Goal: Information Seeking & Learning: Learn about a topic

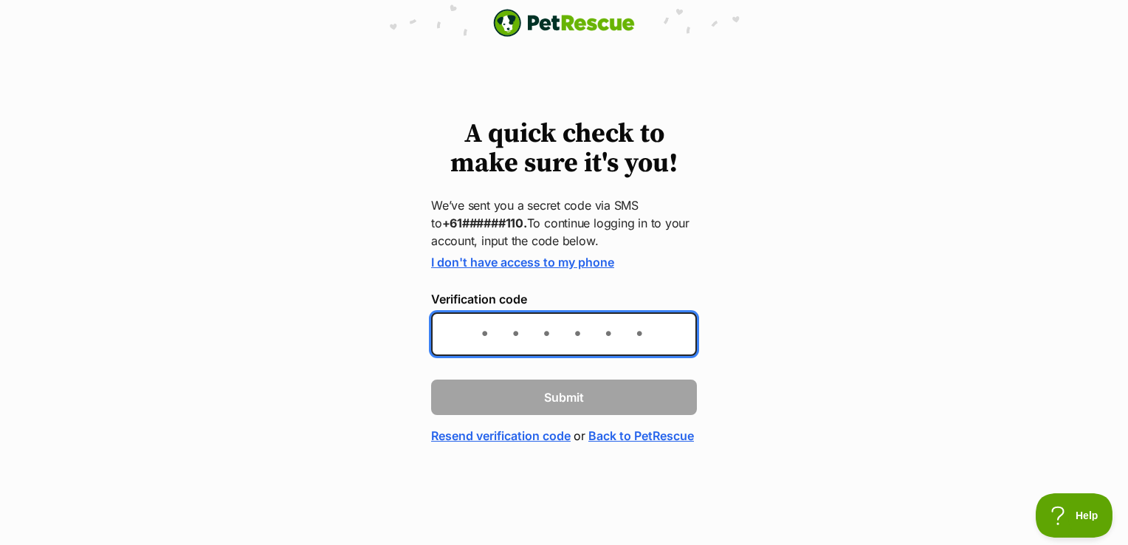
click at [499, 343] on input "Verification code" at bounding box center [564, 334] width 266 height 44
type input "446717"
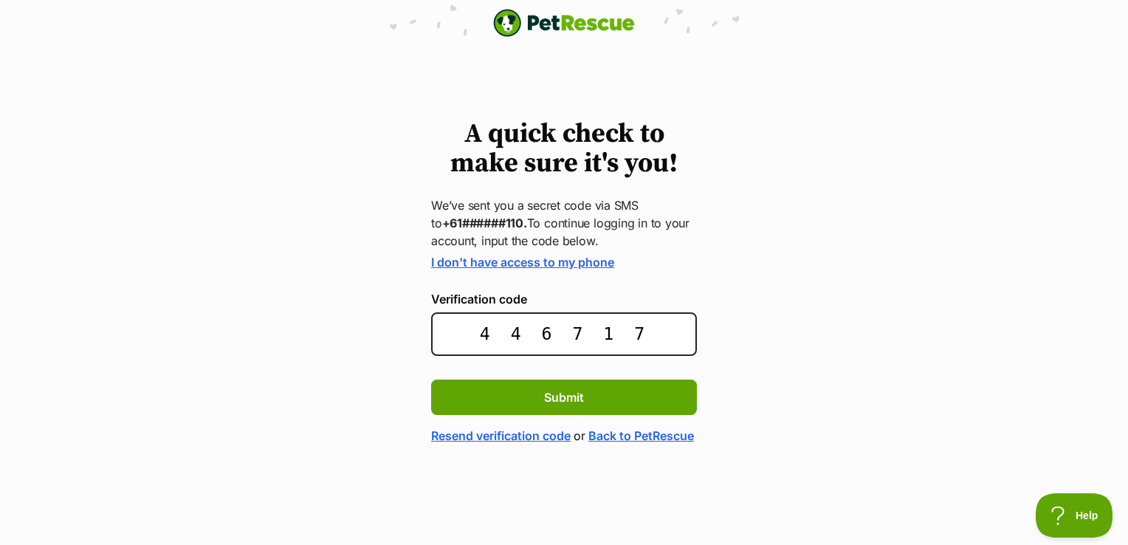
click at [616, 416] on form "I don't have access to my phone Verification code 446717 Submit Resend verifica…" at bounding box center [564, 349] width 266 height 189
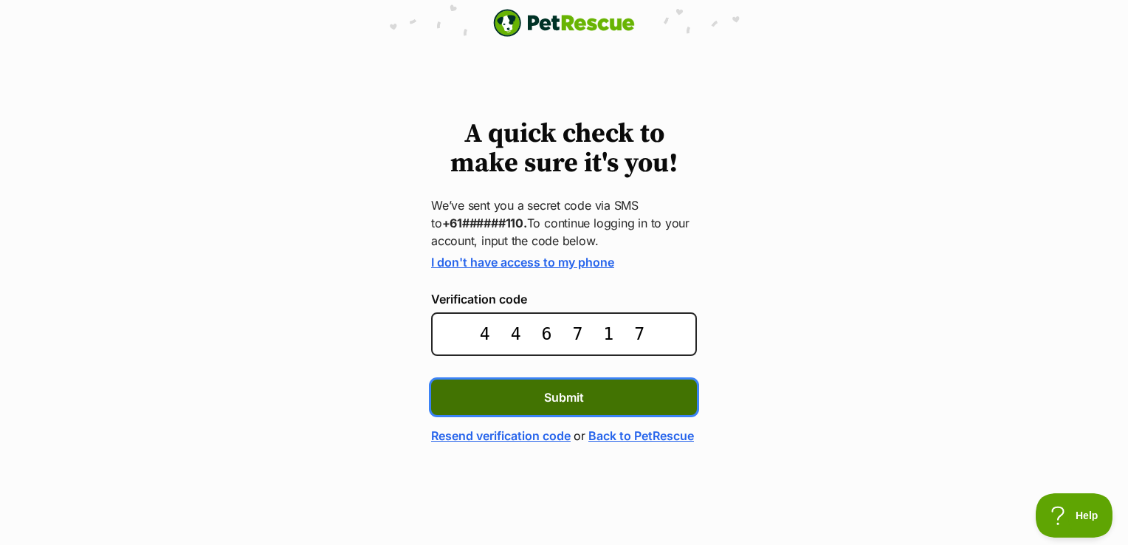
click at [663, 398] on button "Submit" at bounding box center [564, 396] width 266 height 35
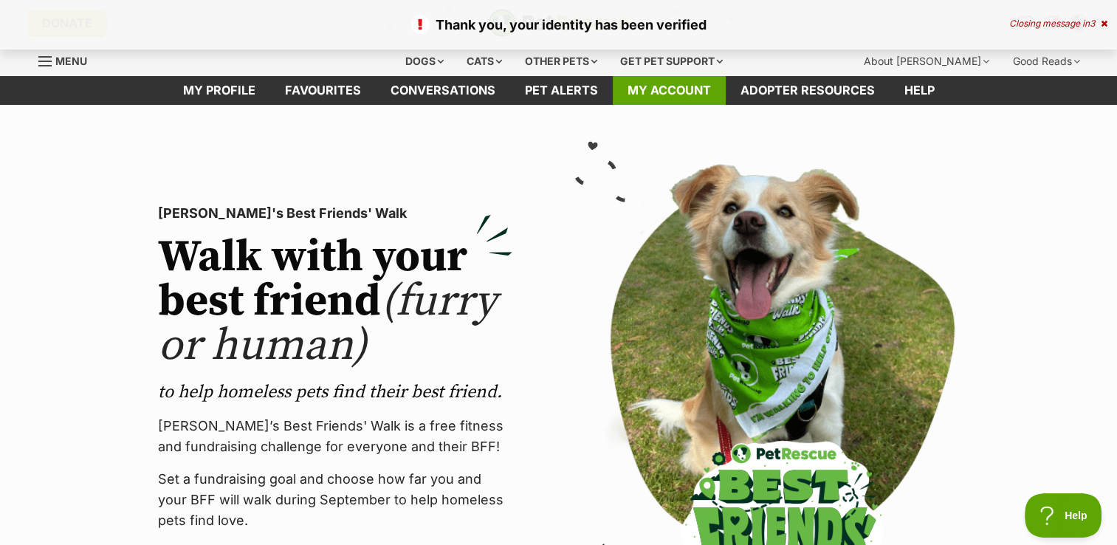
click at [694, 85] on link "My account" at bounding box center [669, 90] width 113 height 29
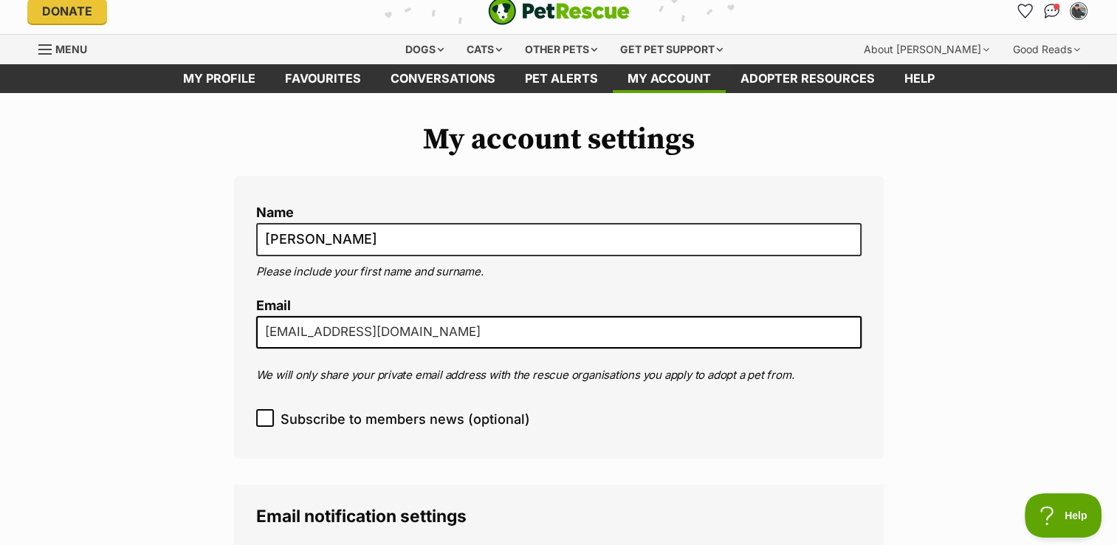
scroll to position [3, 0]
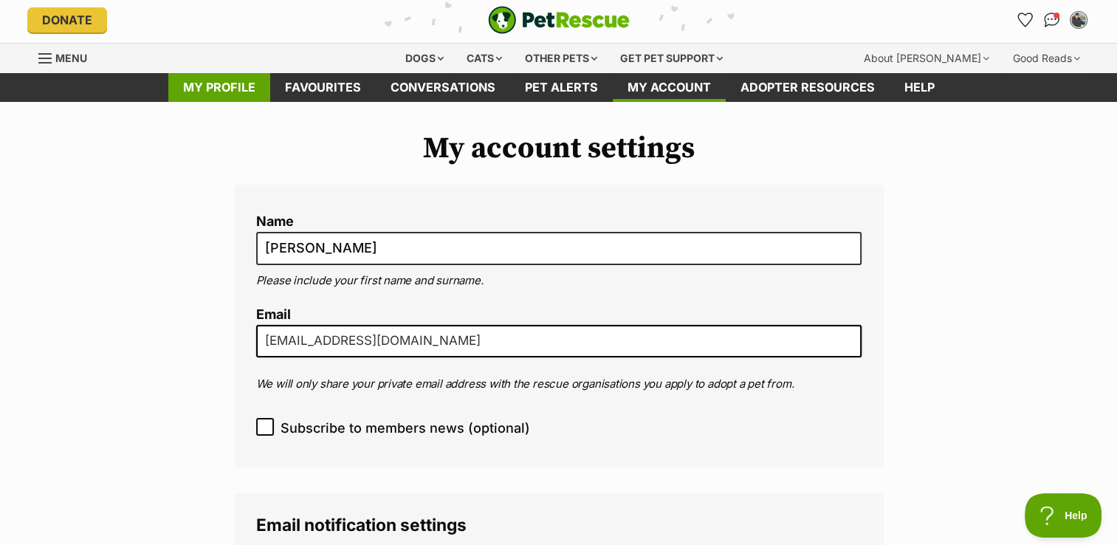
click at [237, 82] on link "My profile" at bounding box center [219, 87] width 102 height 29
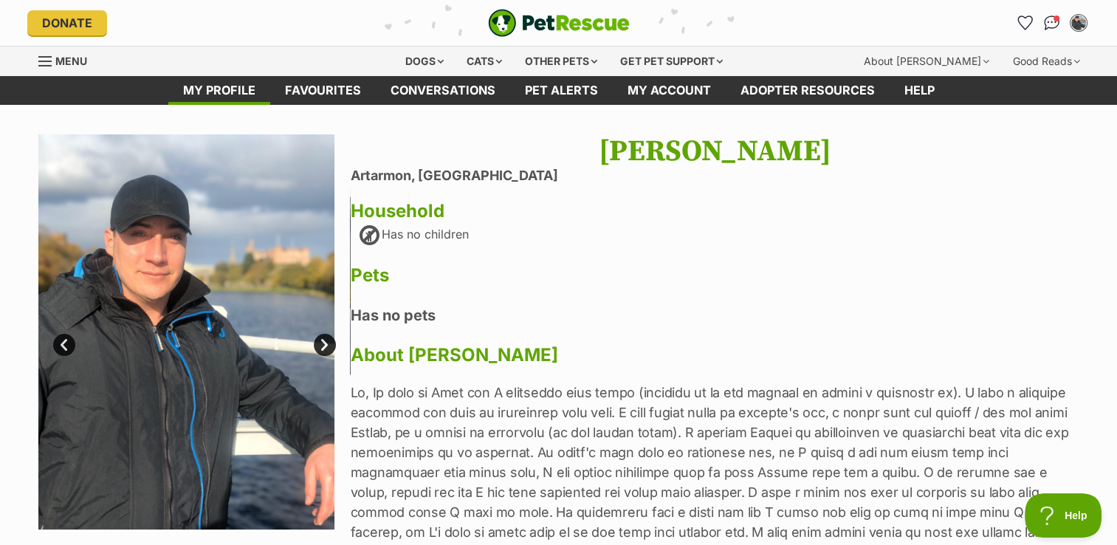
click at [321, 347] on link "Next" at bounding box center [325, 345] width 22 height 22
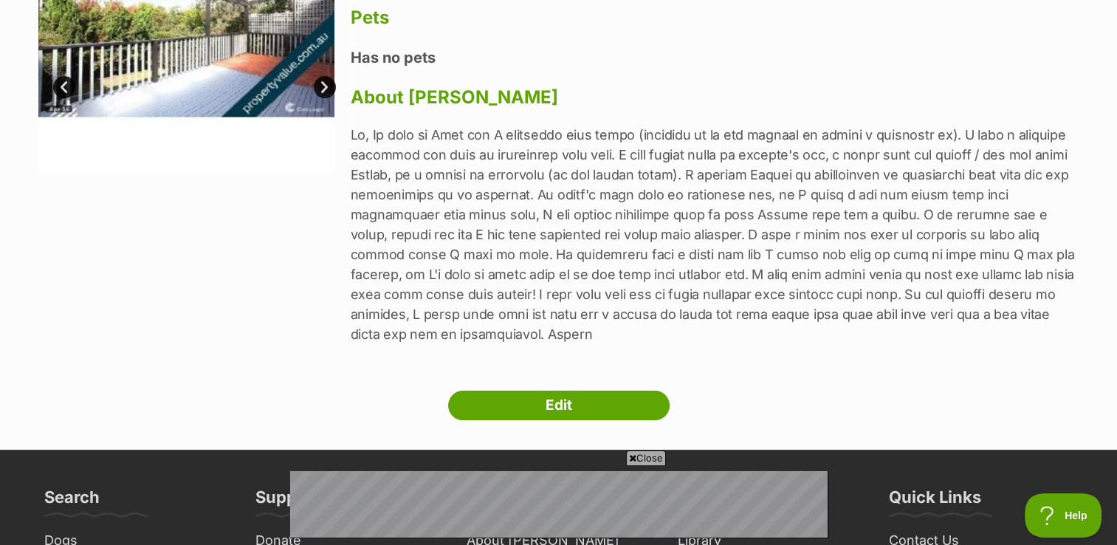
scroll to position [259, 0]
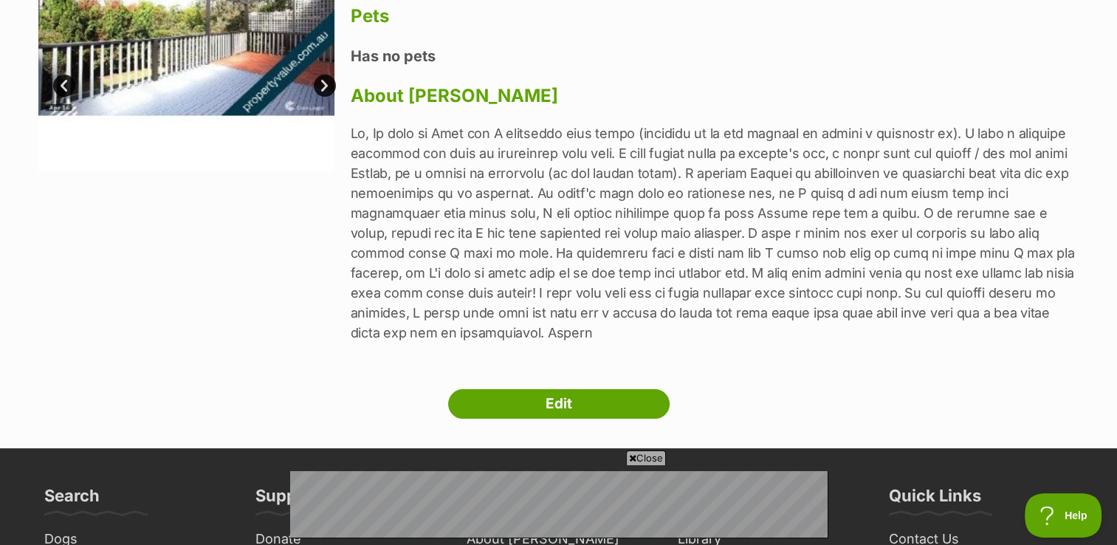
click at [327, 81] on link "Next" at bounding box center [325, 86] width 22 height 22
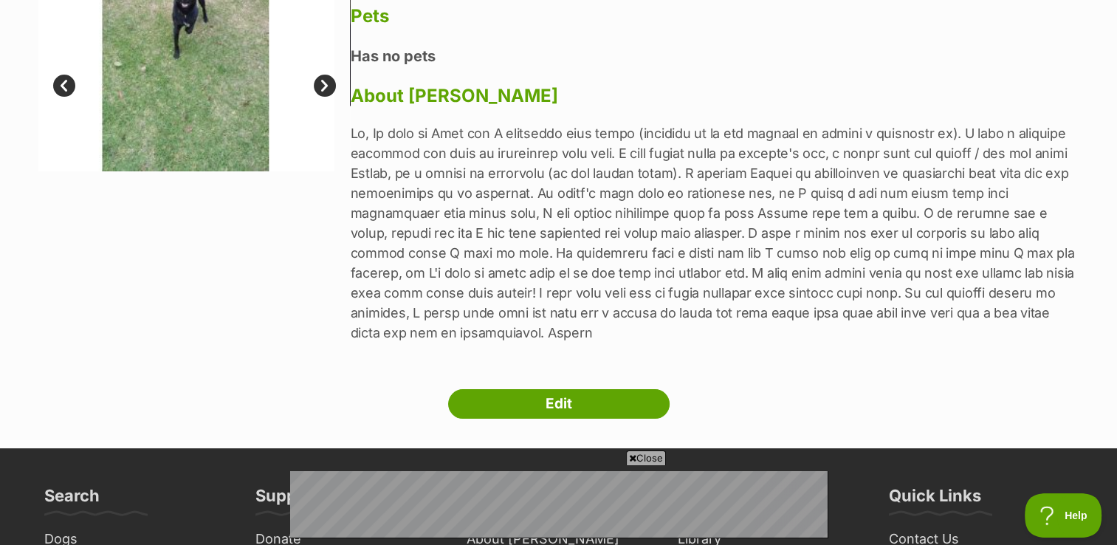
scroll to position [180, 0]
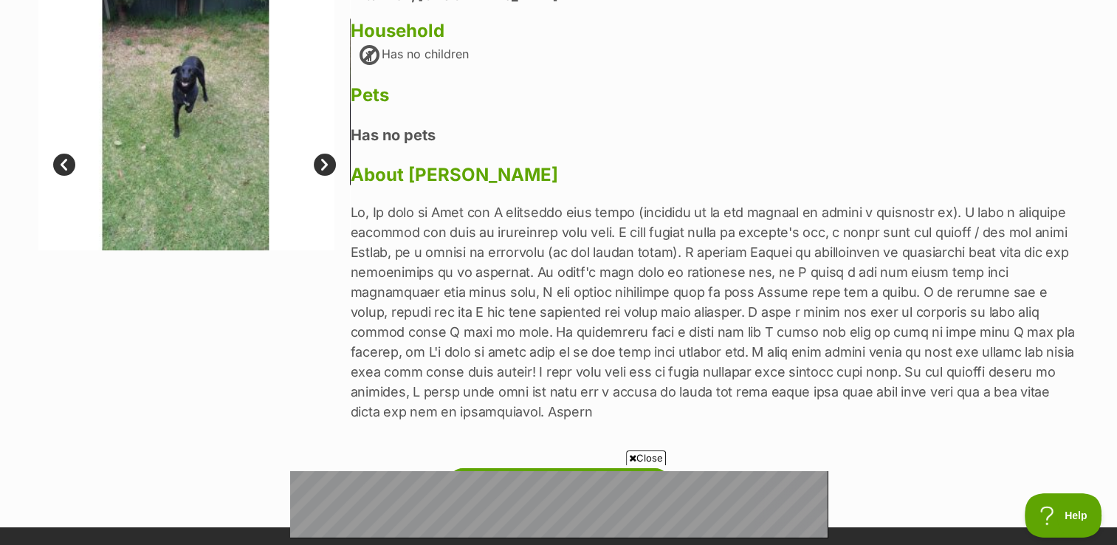
click at [334, 171] on img at bounding box center [186, 102] width 297 height 297
click at [324, 165] on link "Next" at bounding box center [325, 165] width 22 height 22
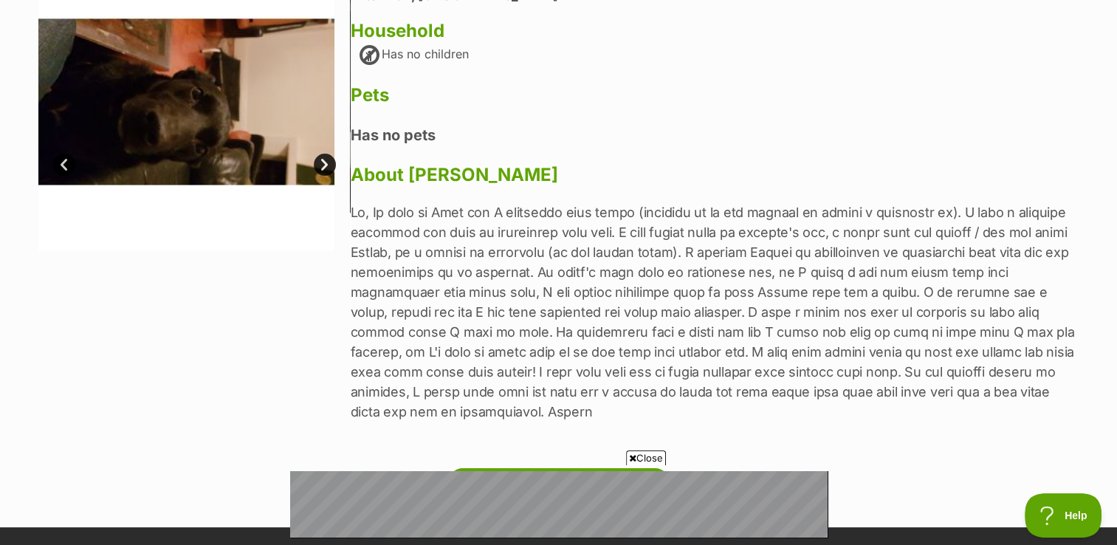
click at [324, 165] on link "Next" at bounding box center [325, 165] width 22 height 22
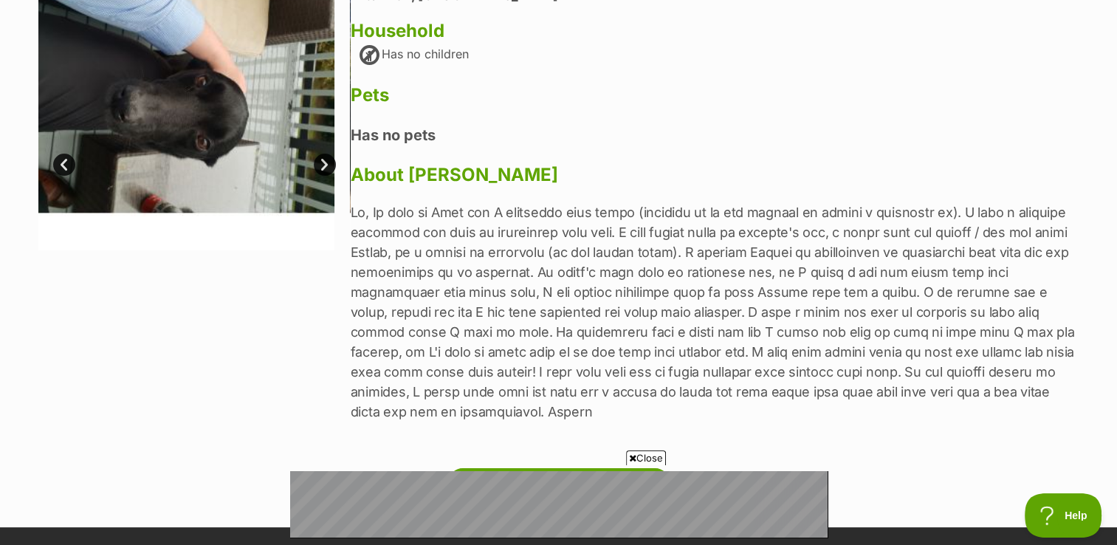
click at [324, 165] on link "Next" at bounding box center [325, 165] width 22 height 22
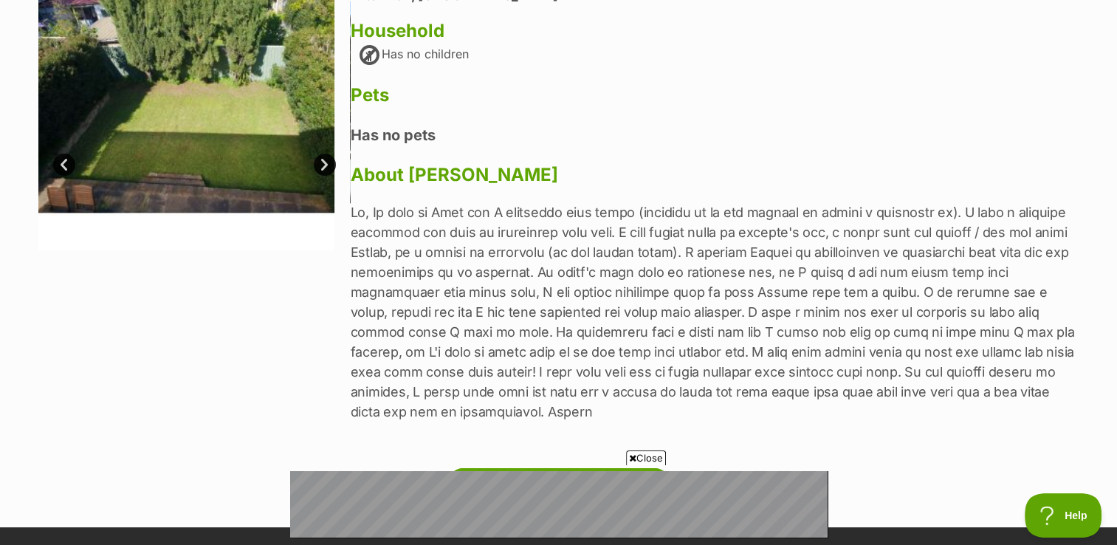
click at [324, 165] on link "Next" at bounding box center [325, 165] width 22 height 22
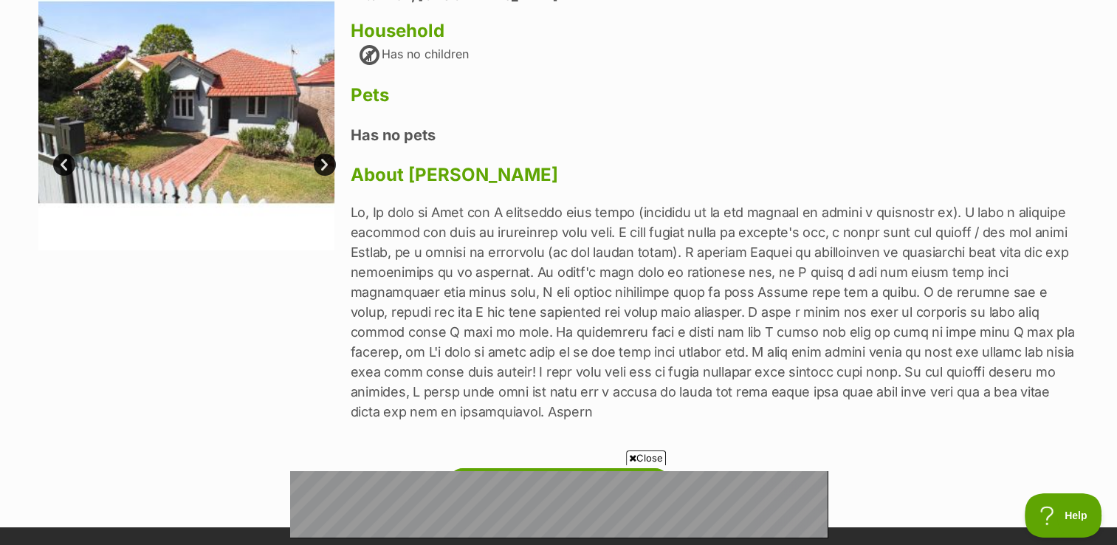
click at [324, 165] on link "Next" at bounding box center [325, 165] width 22 height 22
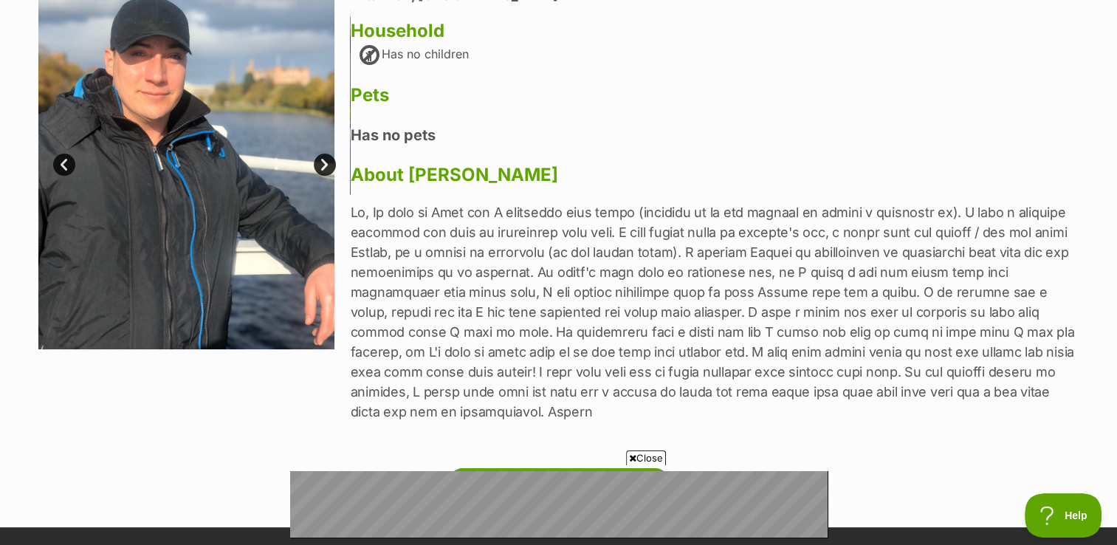
click at [1000, 261] on p at bounding box center [715, 311] width 729 height 219
click at [1028, 261] on p at bounding box center [715, 311] width 729 height 219
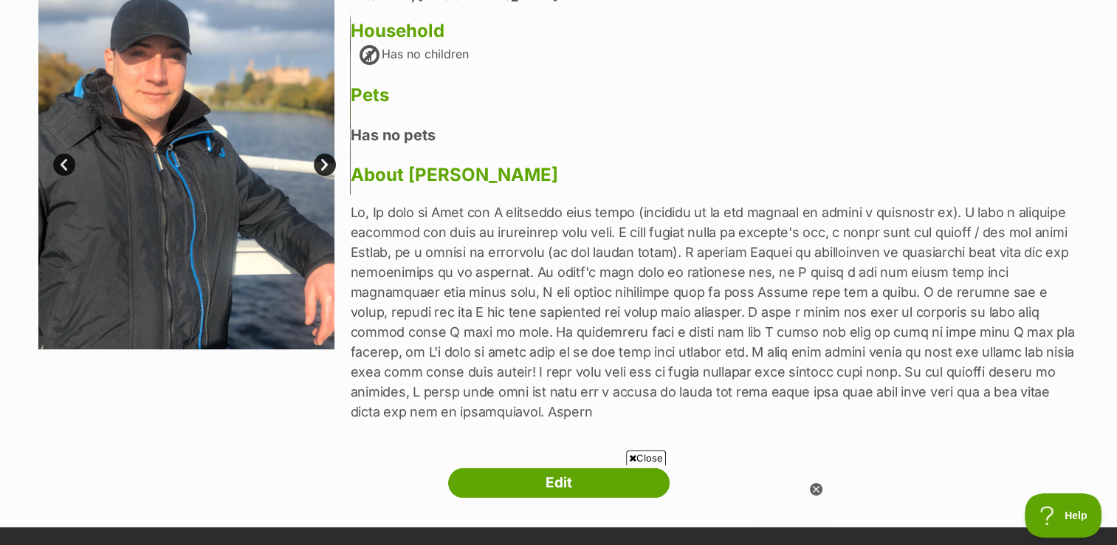
scroll to position [0, 0]
click at [574, 471] on html at bounding box center [557, 471] width 537 height 0
click at [570, 484] on ins at bounding box center [557, 511] width 537 height 66
click at [814, 486] on icon at bounding box center [815, 488] width 5 height 5
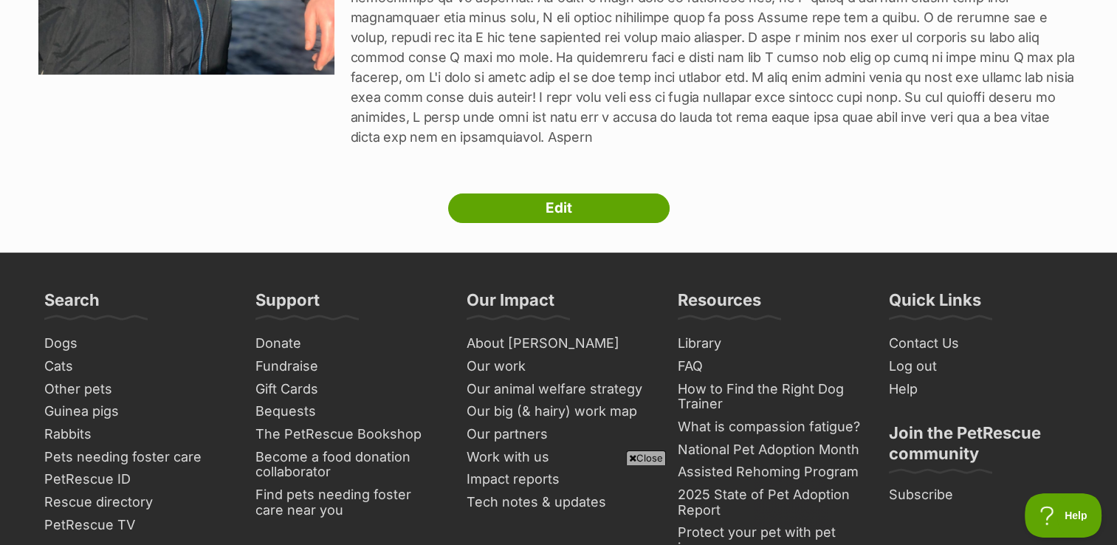
scroll to position [421, 0]
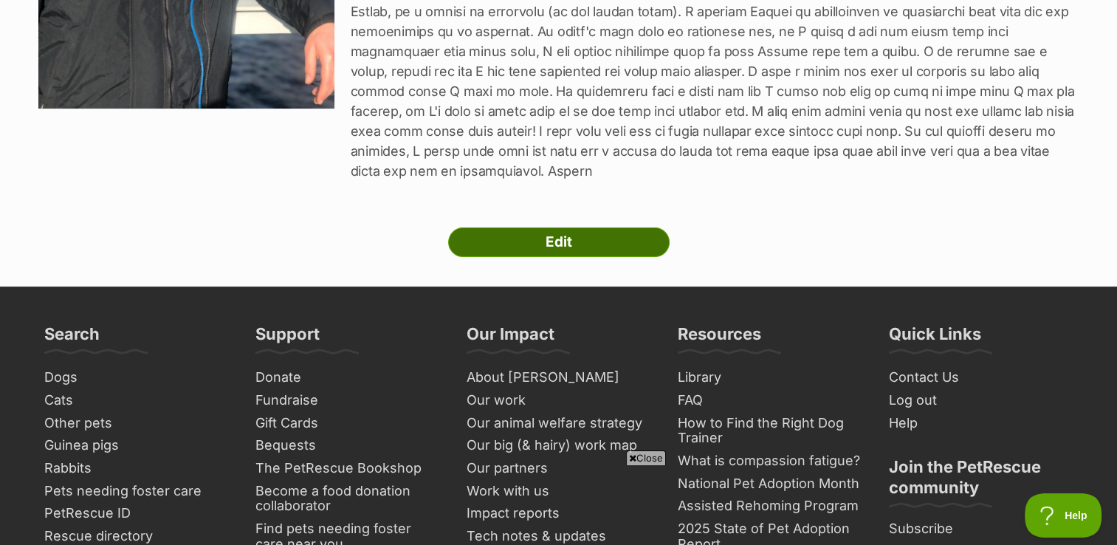
click at [555, 241] on link "Edit" at bounding box center [558, 242] width 221 height 30
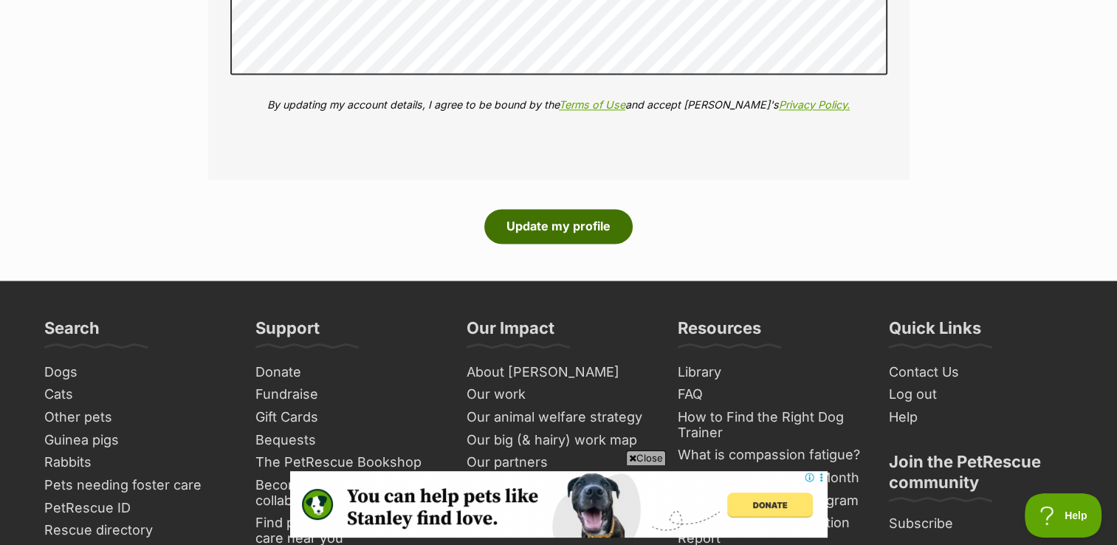
click at [604, 220] on button "Update my profile" at bounding box center [558, 226] width 148 height 34
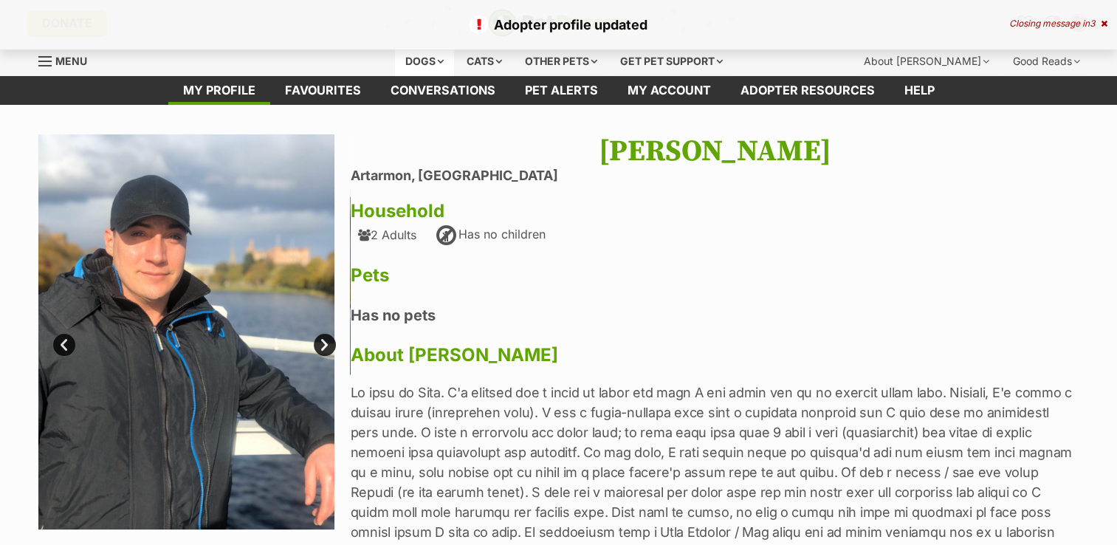
click at [443, 58] on div "Dogs" at bounding box center [424, 62] width 59 height 30
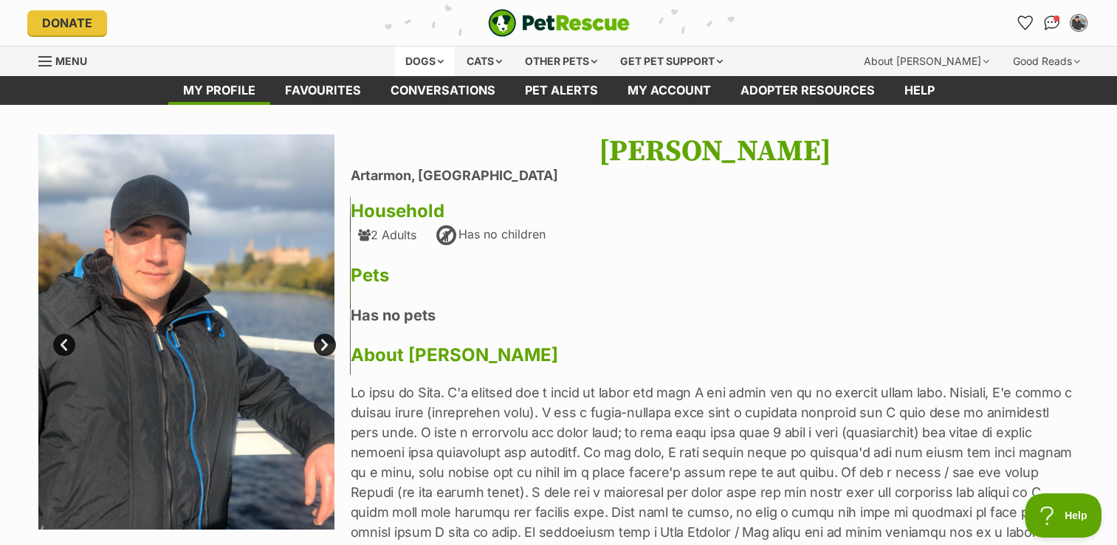
click at [423, 55] on div "Dogs" at bounding box center [424, 62] width 59 height 30
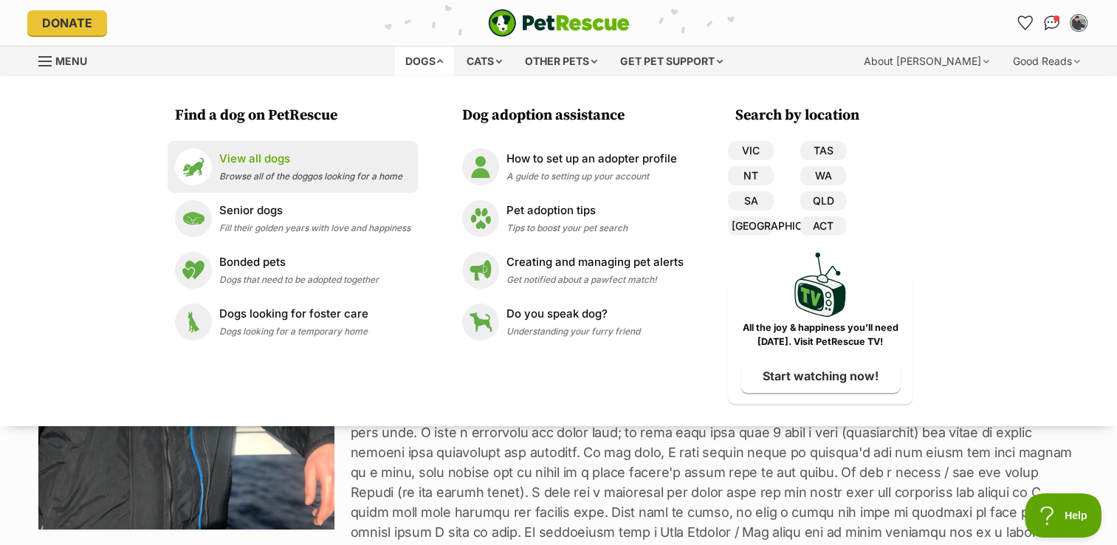
click at [319, 176] on span "Browse all of the doggos looking for a home" at bounding box center [310, 176] width 183 height 11
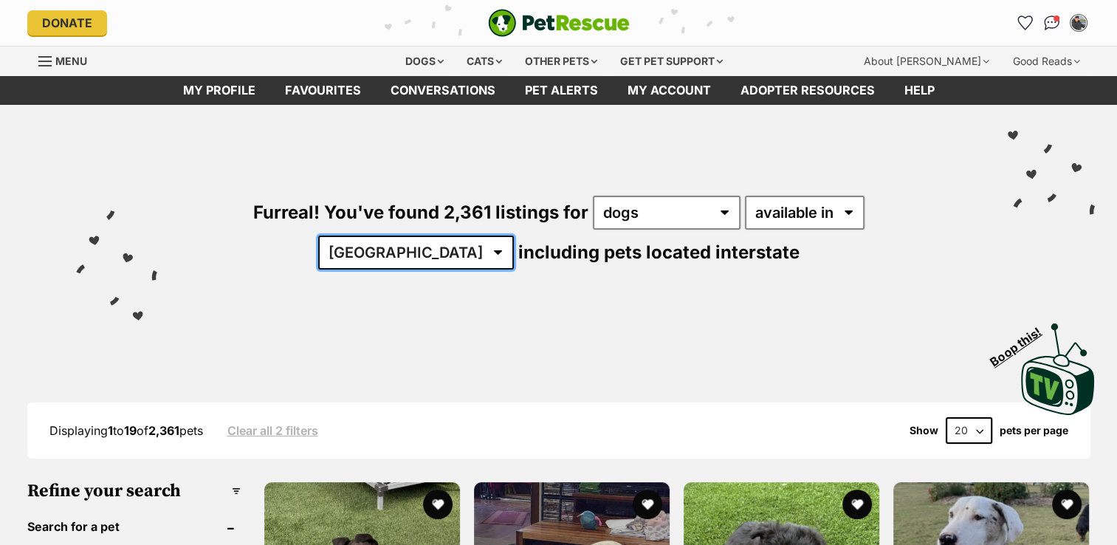
click at [514, 235] on select "[GEOGRAPHIC_DATA] [GEOGRAPHIC_DATA] [GEOGRAPHIC_DATA] [GEOGRAPHIC_DATA] [GEOGRA…" at bounding box center [416, 252] width 196 height 34
select select "[GEOGRAPHIC_DATA]"
click at [514, 235] on select "Australia ACT NSW NT QLD SA TAS VIC WA" at bounding box center [416, 252] width 196 height 34
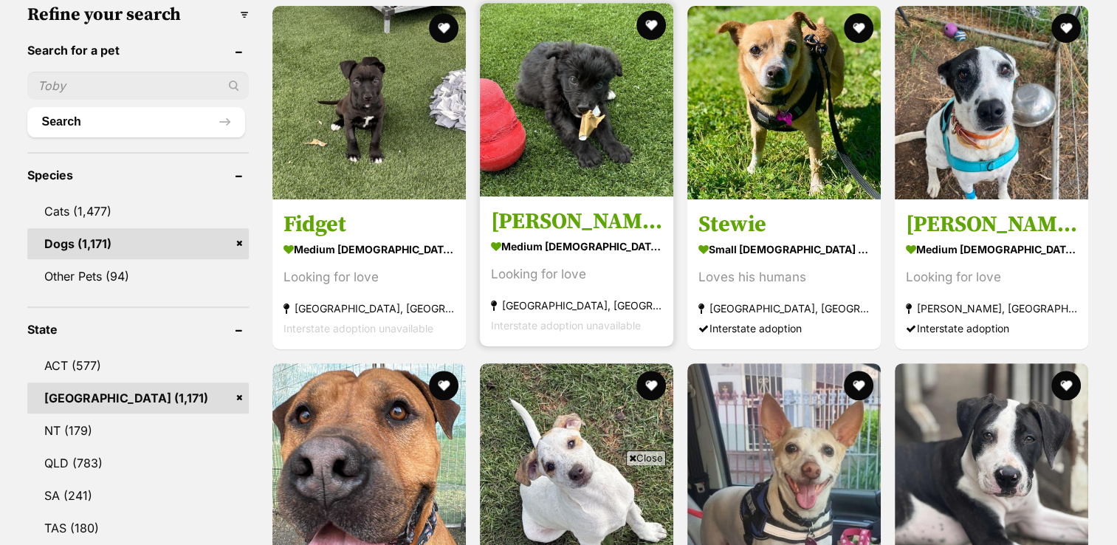
click at [501, 200] on link "Rodger medium male Dog Looking for love Rutherford, NSW Interstate adoption una…" at bounding box center [576, 271] width 193 height 150
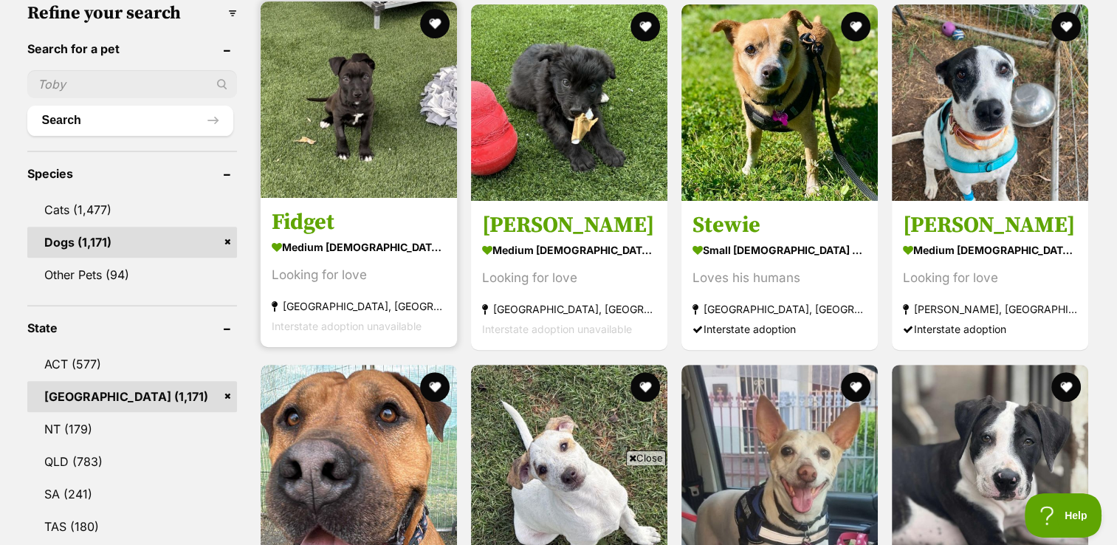
click at [337, 115] on img at bounding box center [359, 99] width 196 height 196
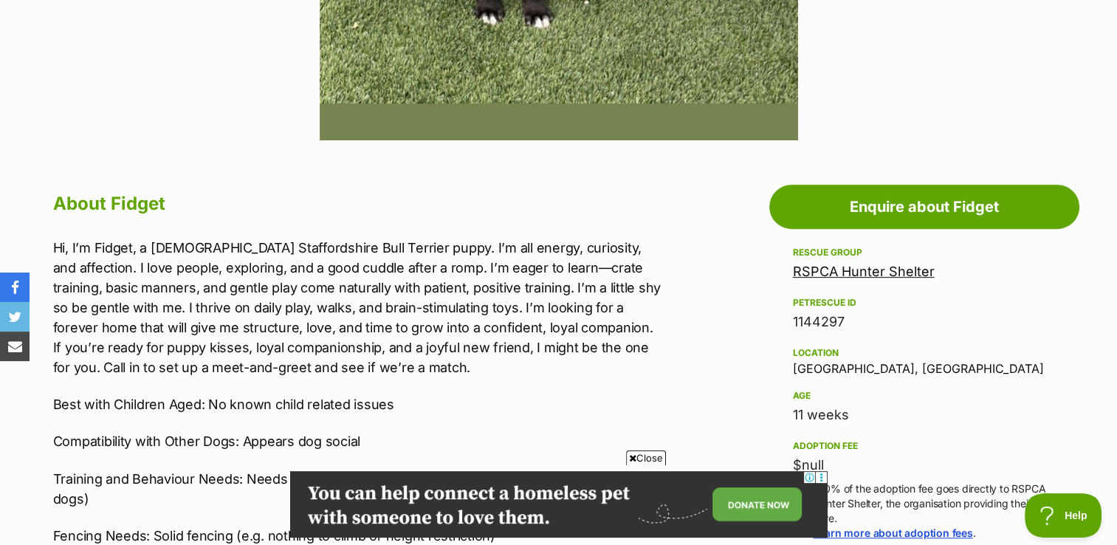
scroll to position [638, 0]
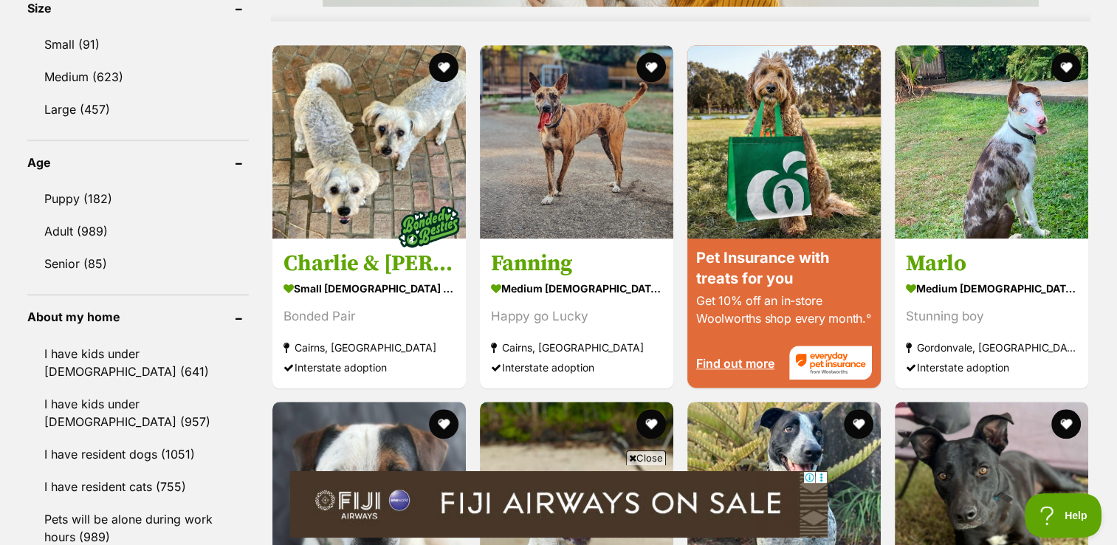
scroll to position [1435, 0]
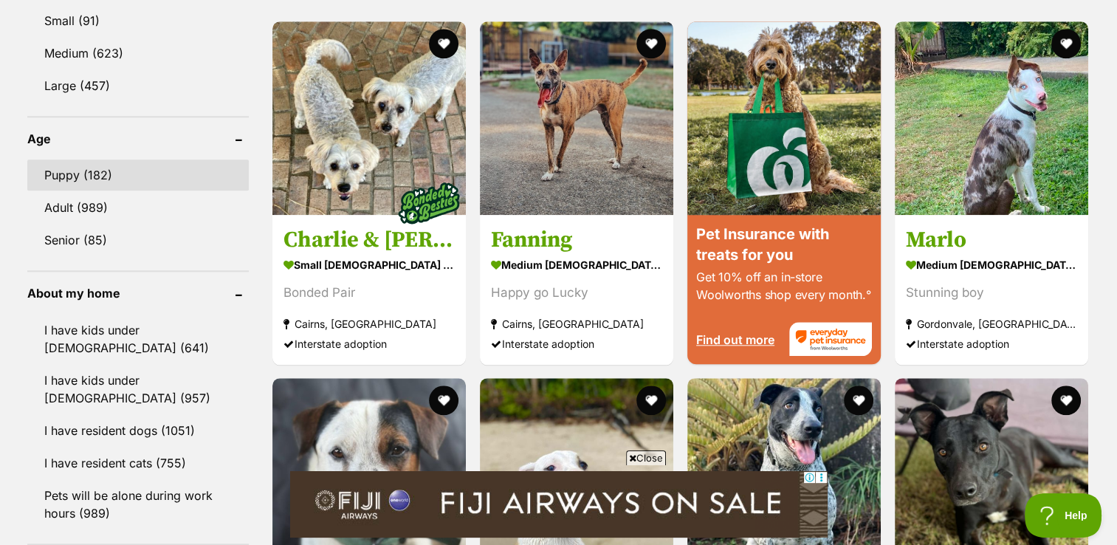
click at [96, 168] on link "Puppy (182)" at bounding box center [137, 174] width 221 height 31
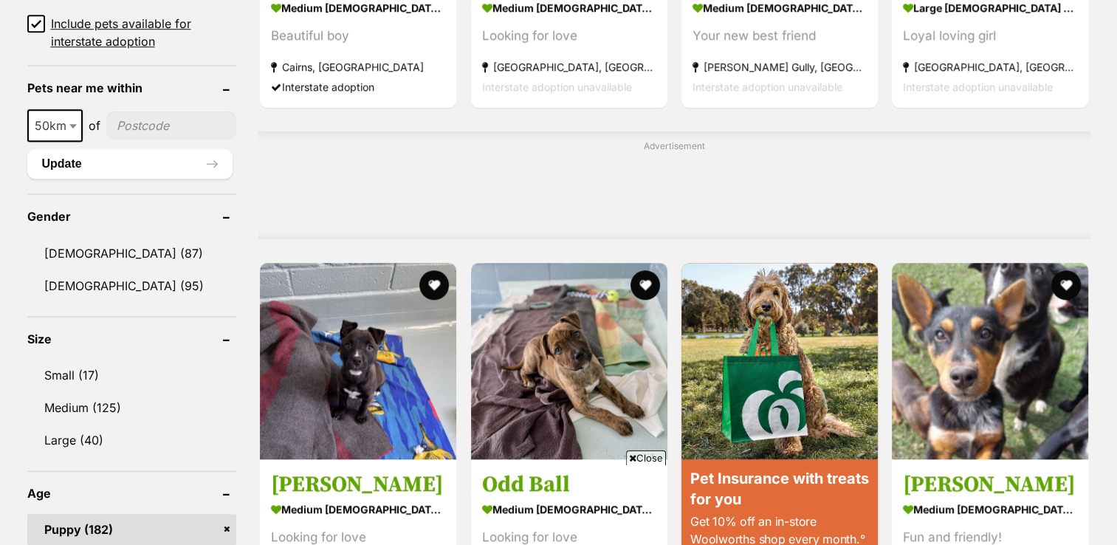
scroll to position [1089, 0]
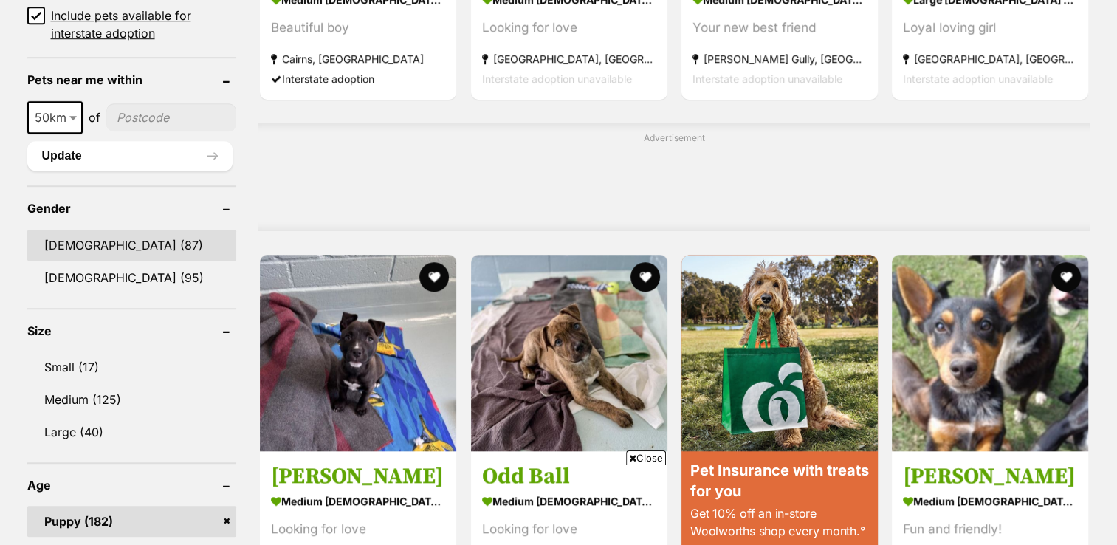
click at [119, 252] on link "[DEMOGRAPHIC_DATA] (87)" at bounding box center [132, 245] width 210 height 31
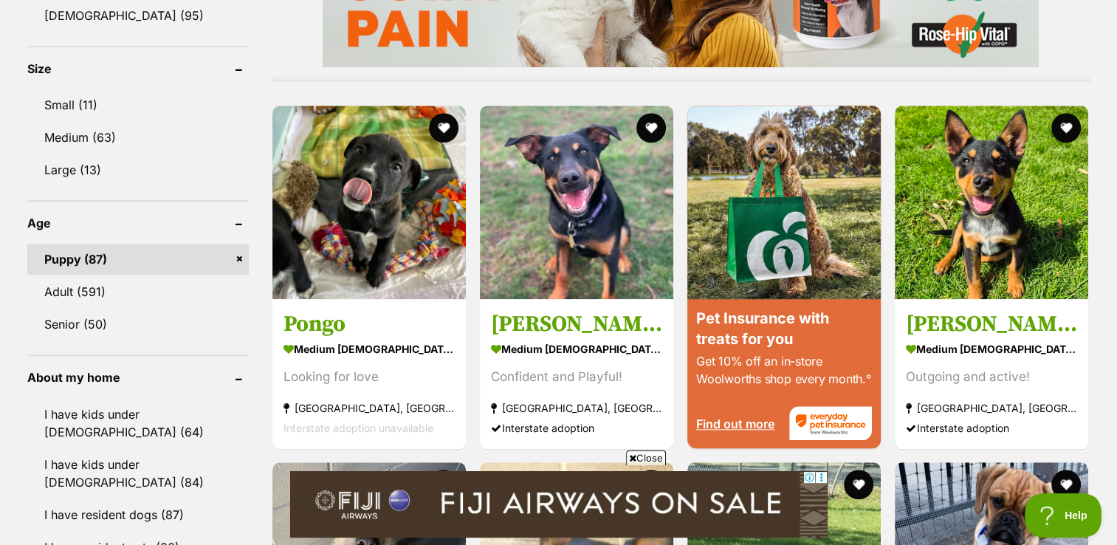
scroll to position [1421, 0]
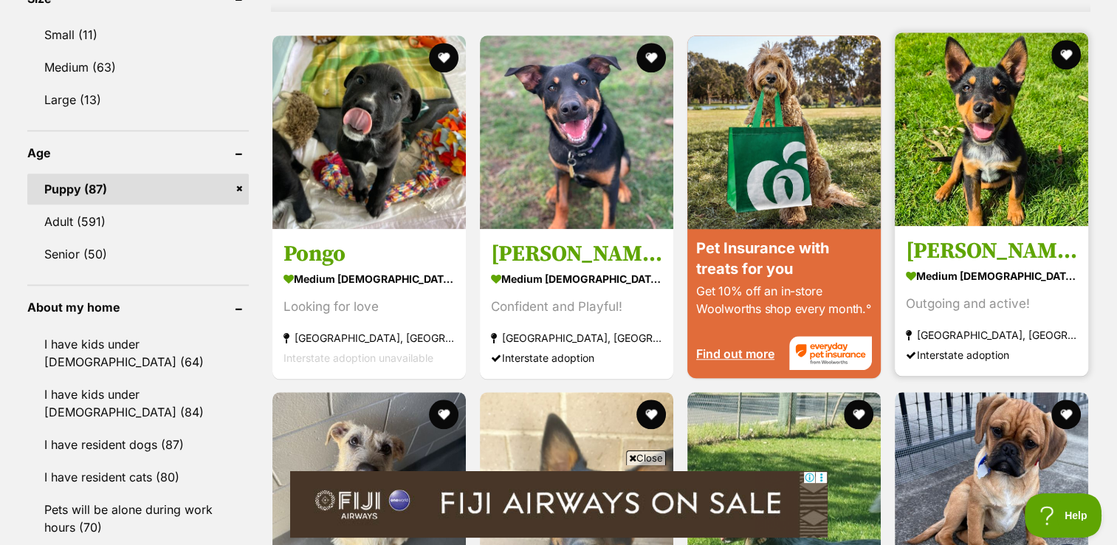
click at [979, 146] on img at bounding box center [991, 128] width 193 height 193
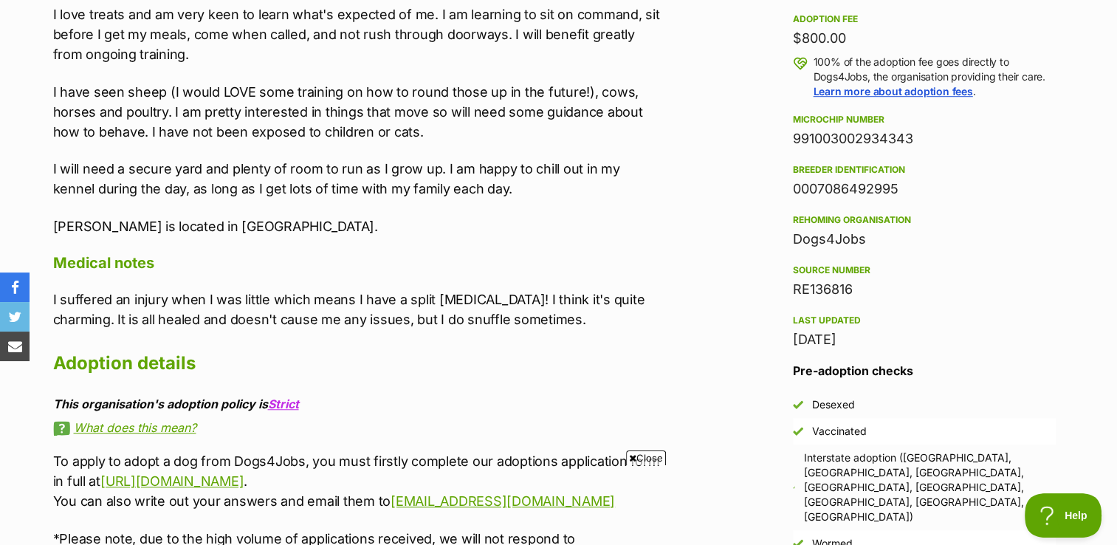
scroll to position [972, 0]
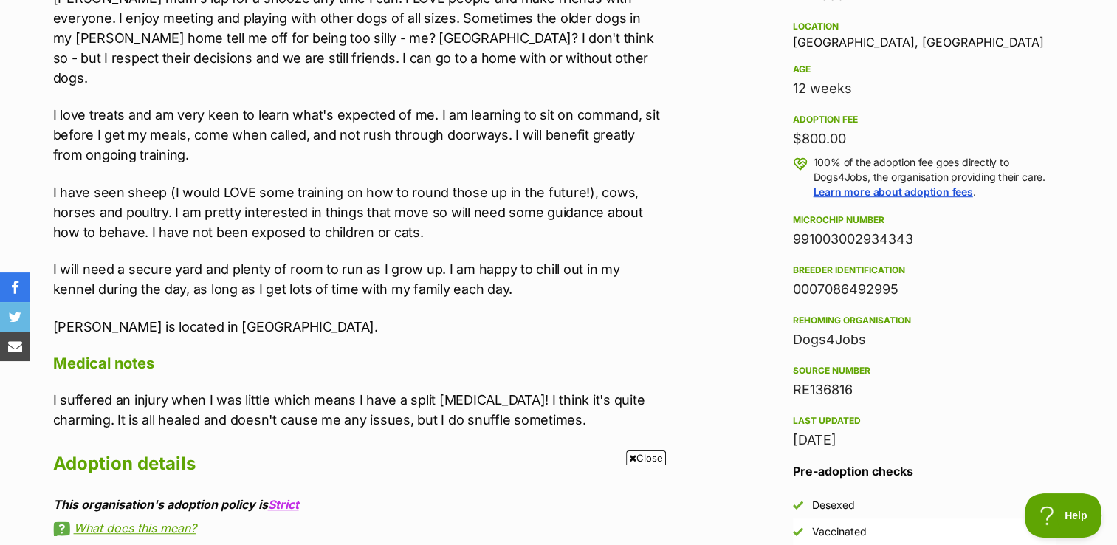
drag, startPoint x: 1114, startPoint y: 224, endPoint x: 1128, endPoint y: 203, distance: 25.6
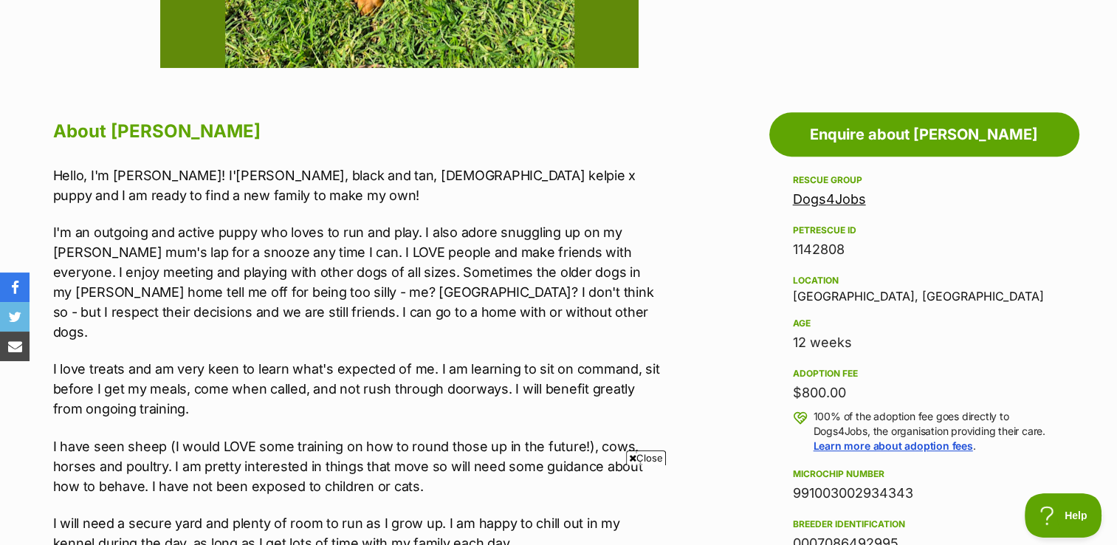
scroll to position [0, 0]
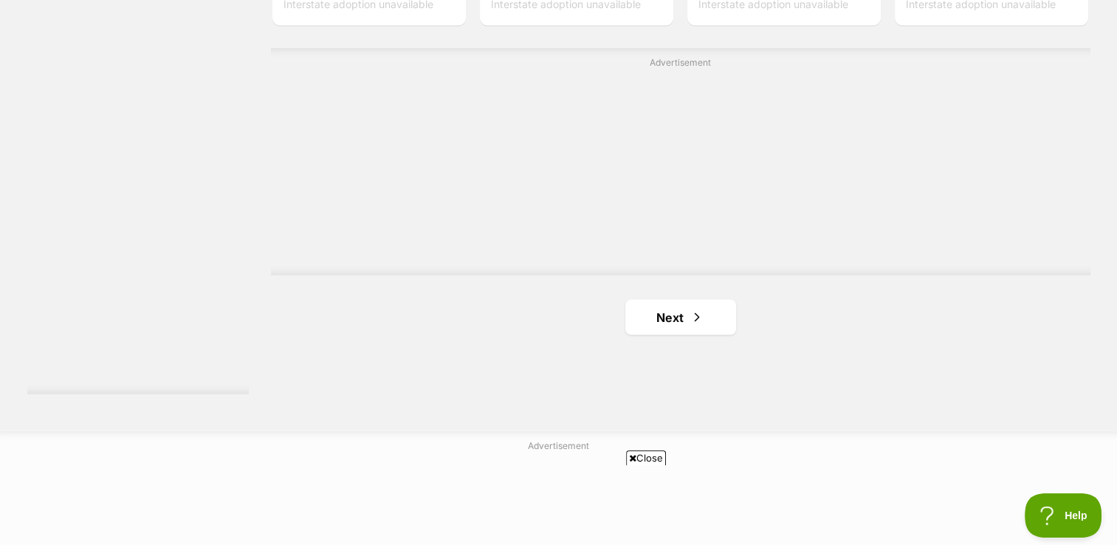
scroll to position [2630, 0]
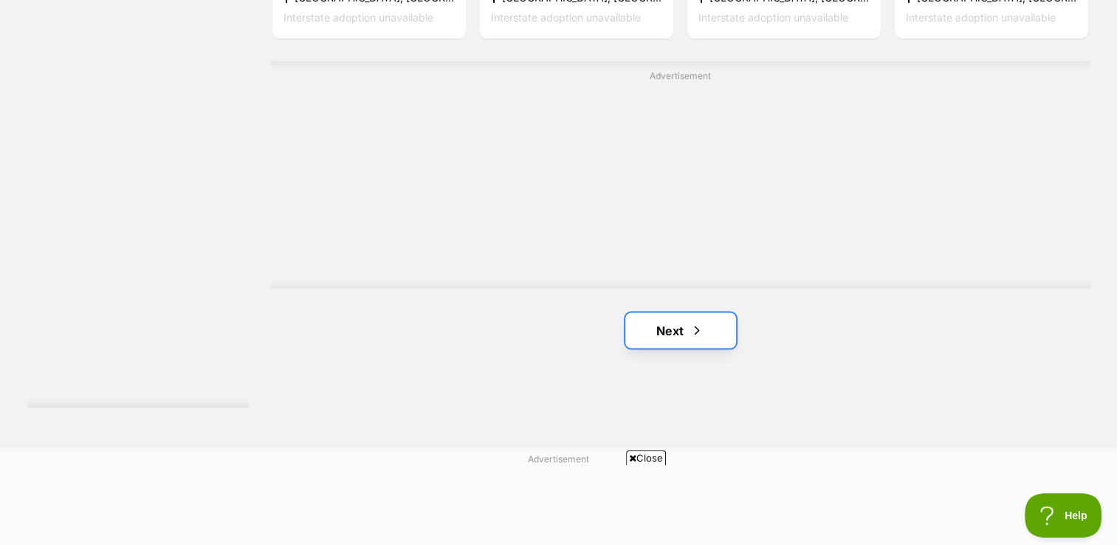
click at [684, 329] on link "Next" at bounding box center [680, 329] width 111 height 35
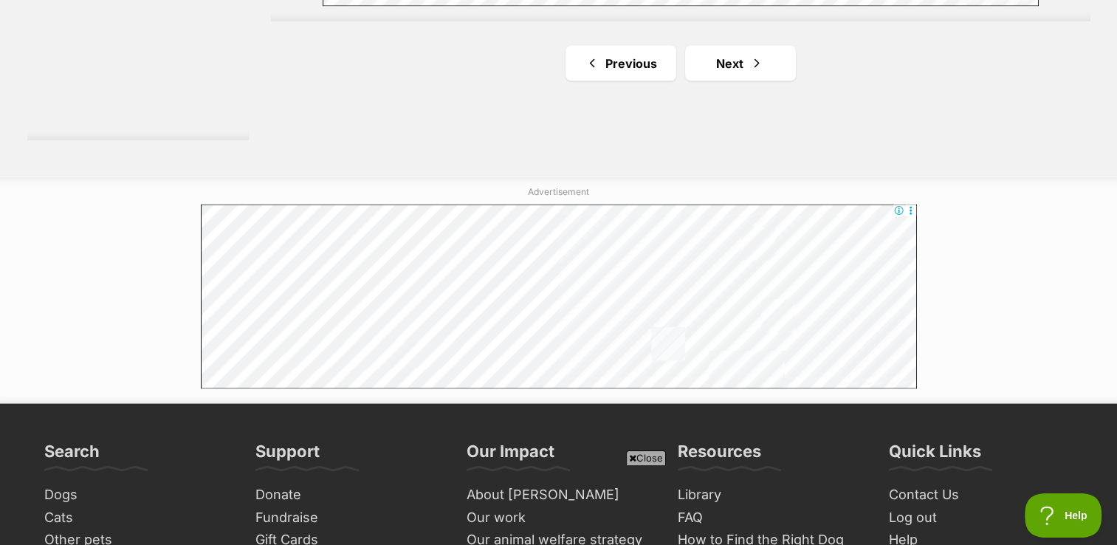
scroll to position [2868, 0]
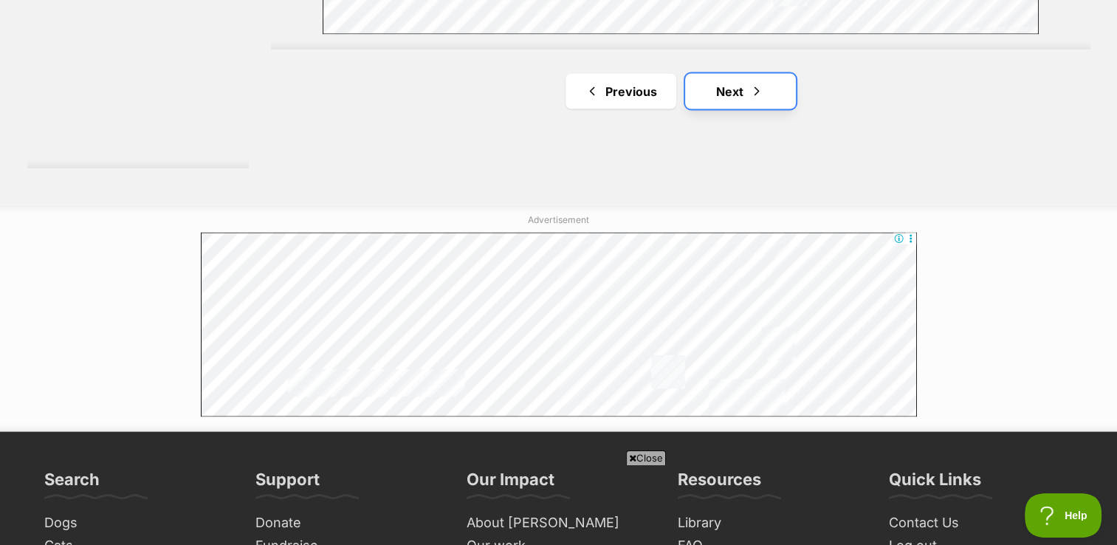
click at [765, 91] on link "Next" at bounding box center [740, 91] width 111 height 35
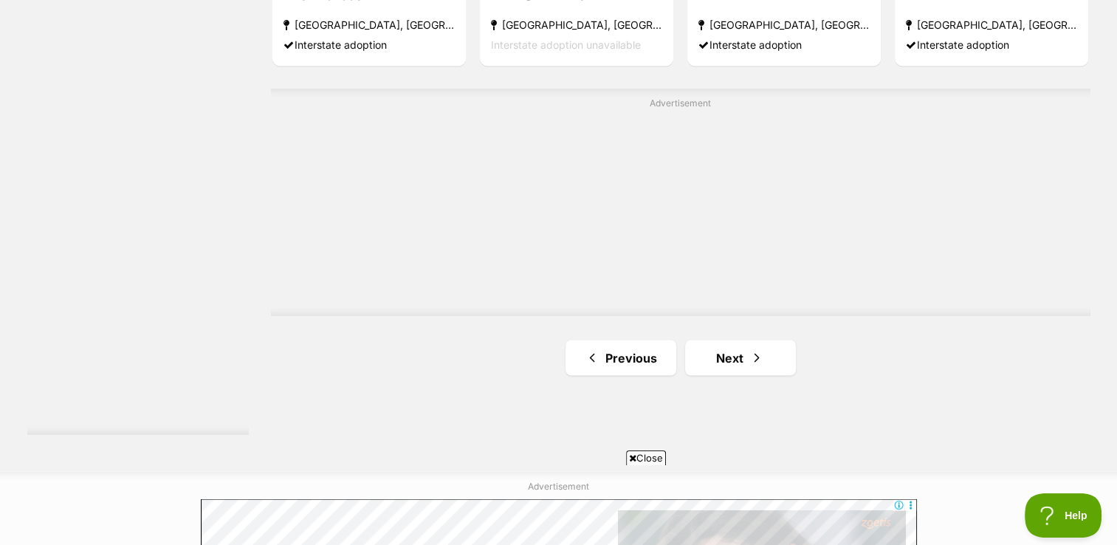
scroll to position [2743, 0]
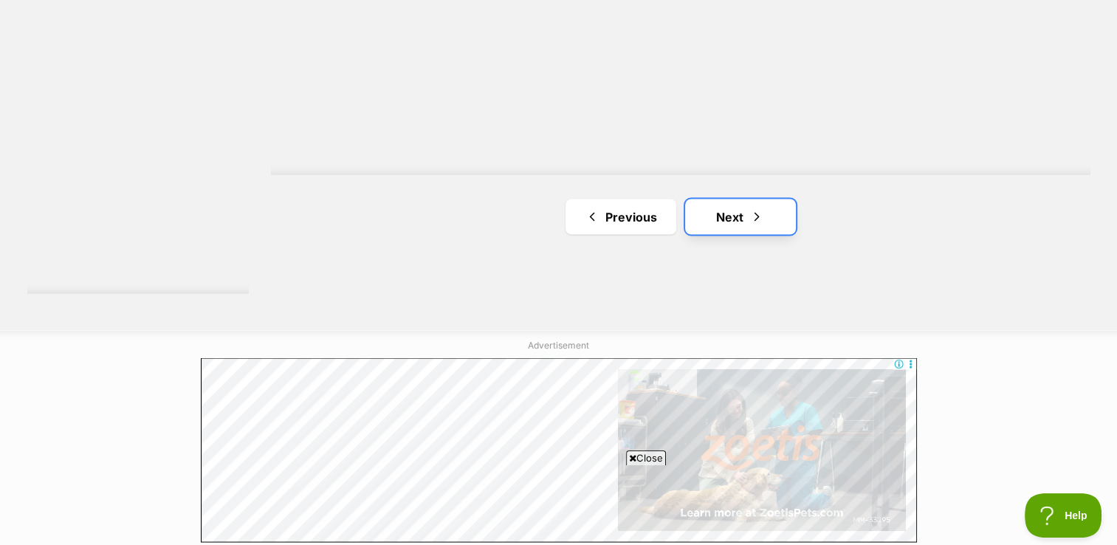
click at [754, 213] on span "Next page" at bounding box center [756, 216] width 15 height 18
